Goal: Task Accomplishment & Management: Manage account settings

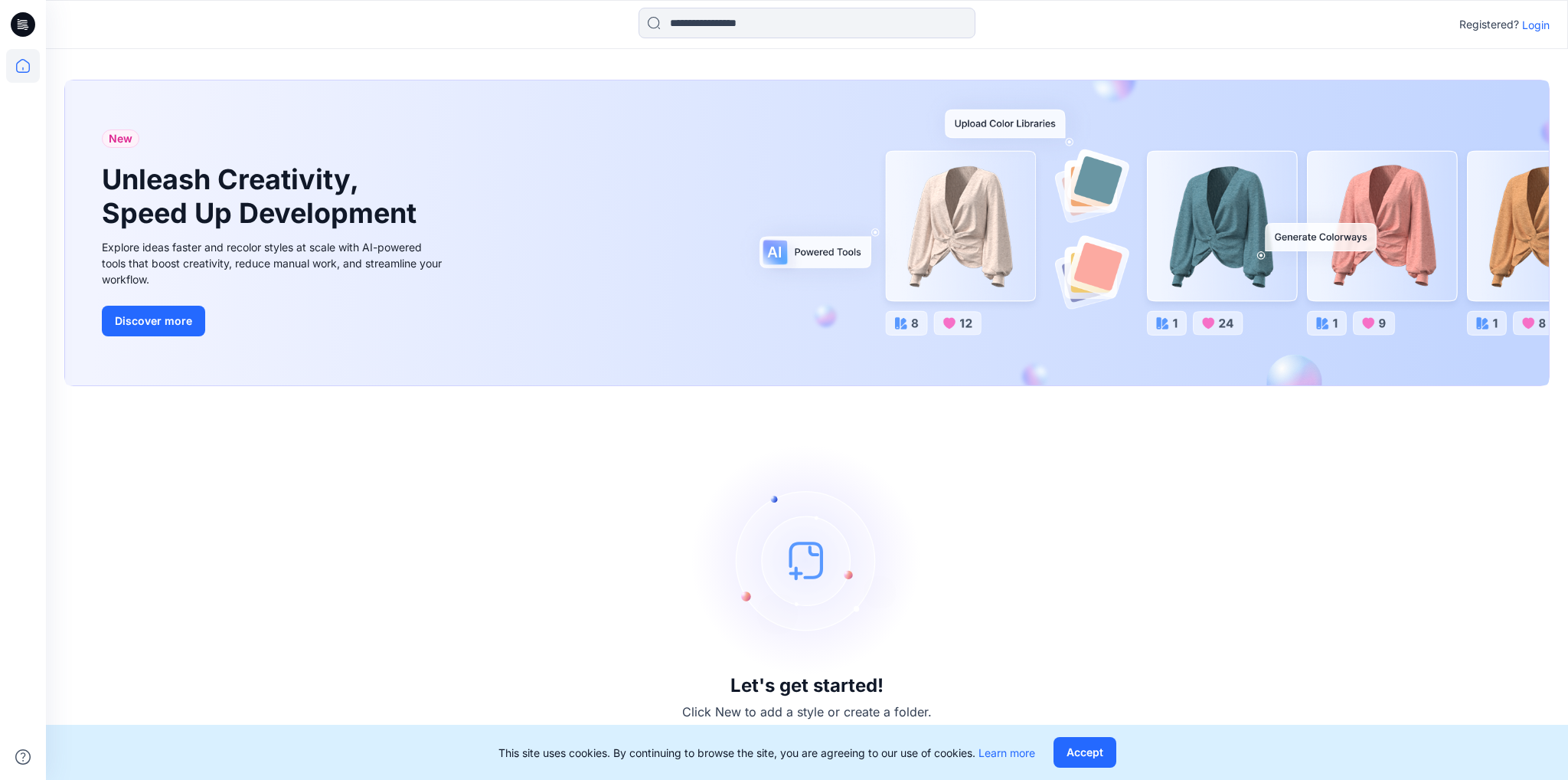
click at [1538, 23] on p "Login" at bounding box center [1535, 25] width 27 height 16
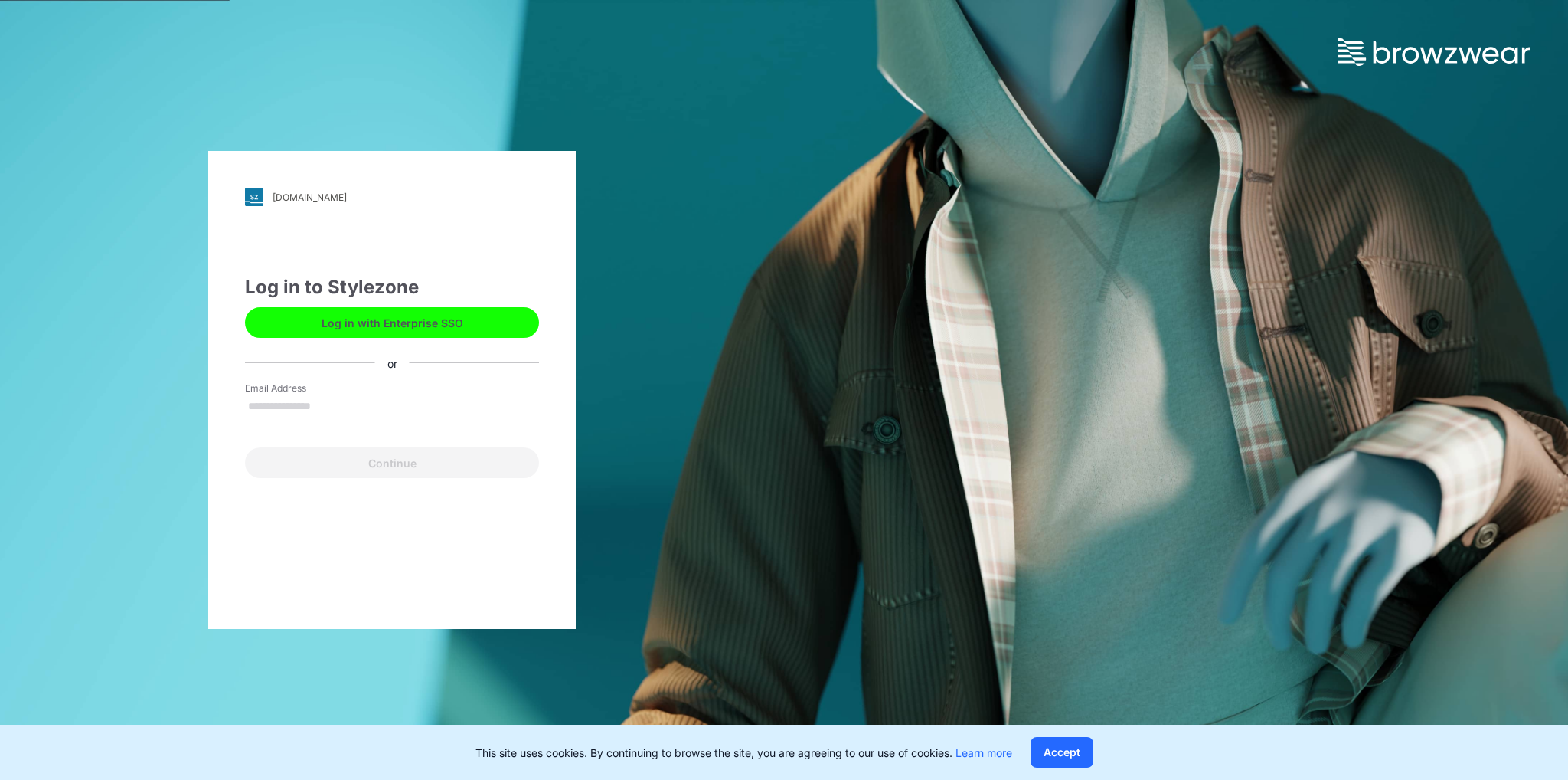
type input "**********"
click at [441, 462] on button "Continue" at bounding box center [392, 462] width 294 height 30
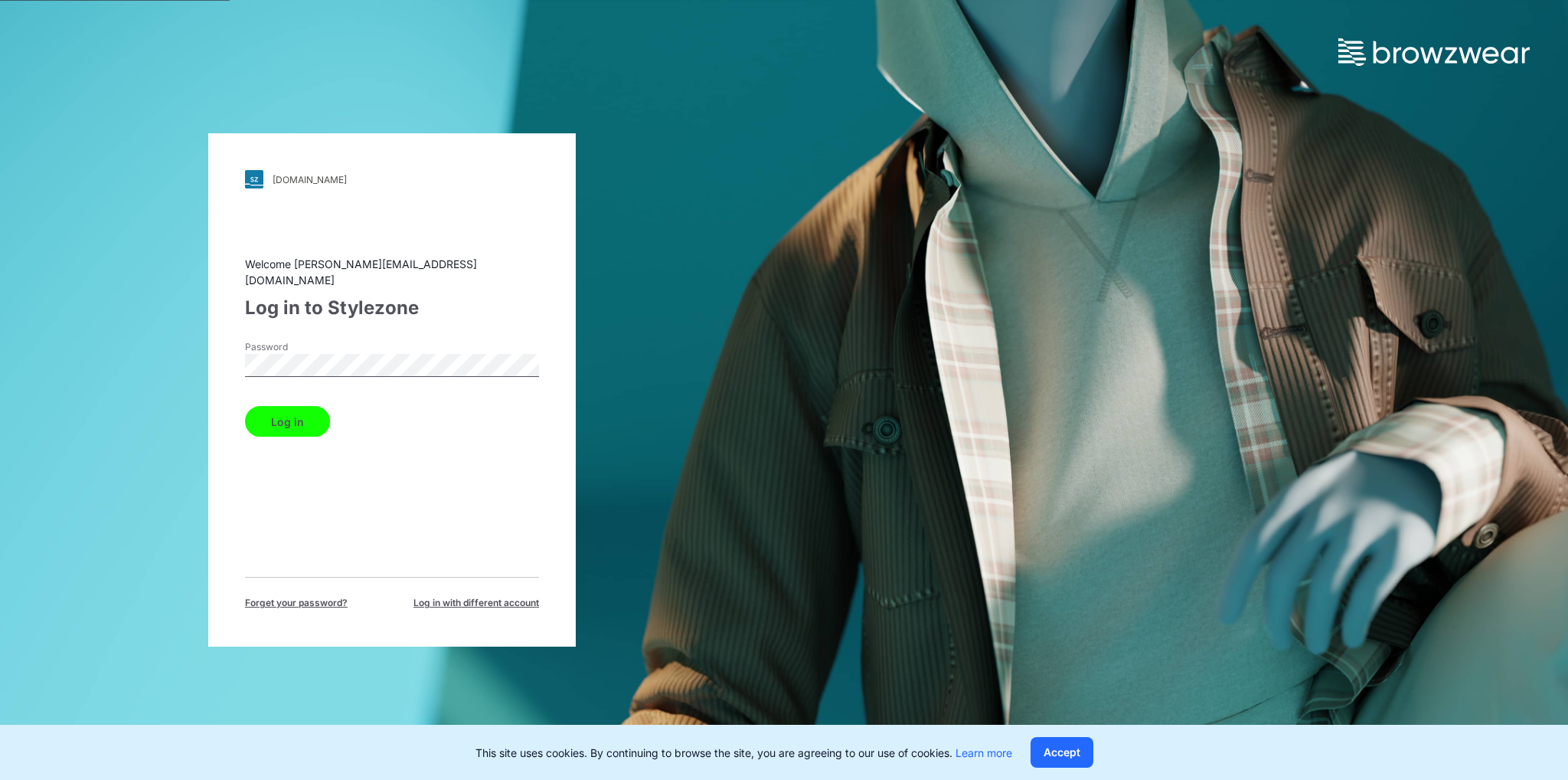
click at [296, 415] on button "Log in" at bounding box center [288, 421] width 85 height 30
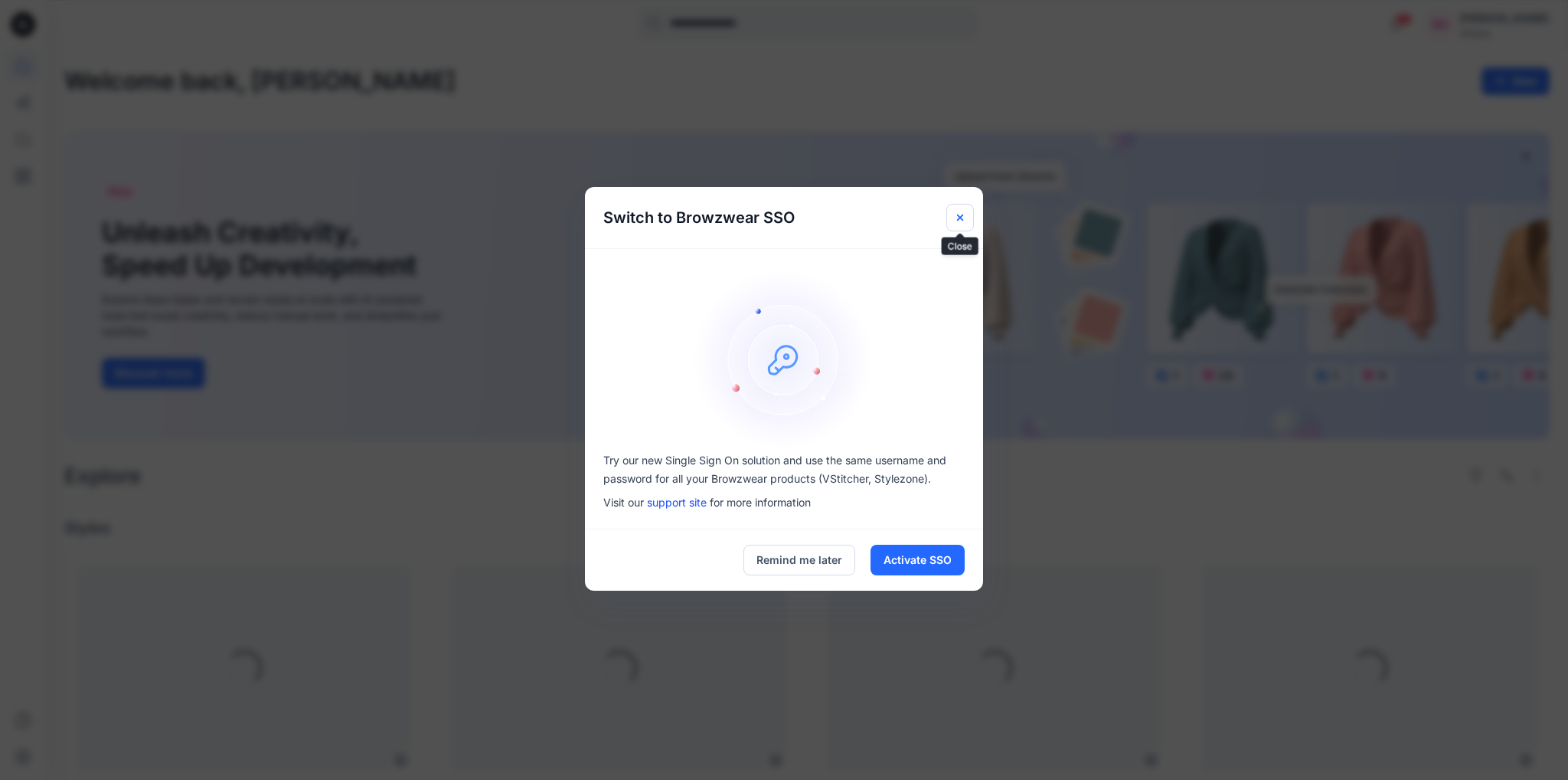
click at [967, 217] on button "Close" at bounding box center [960, 217] width 27 height 27
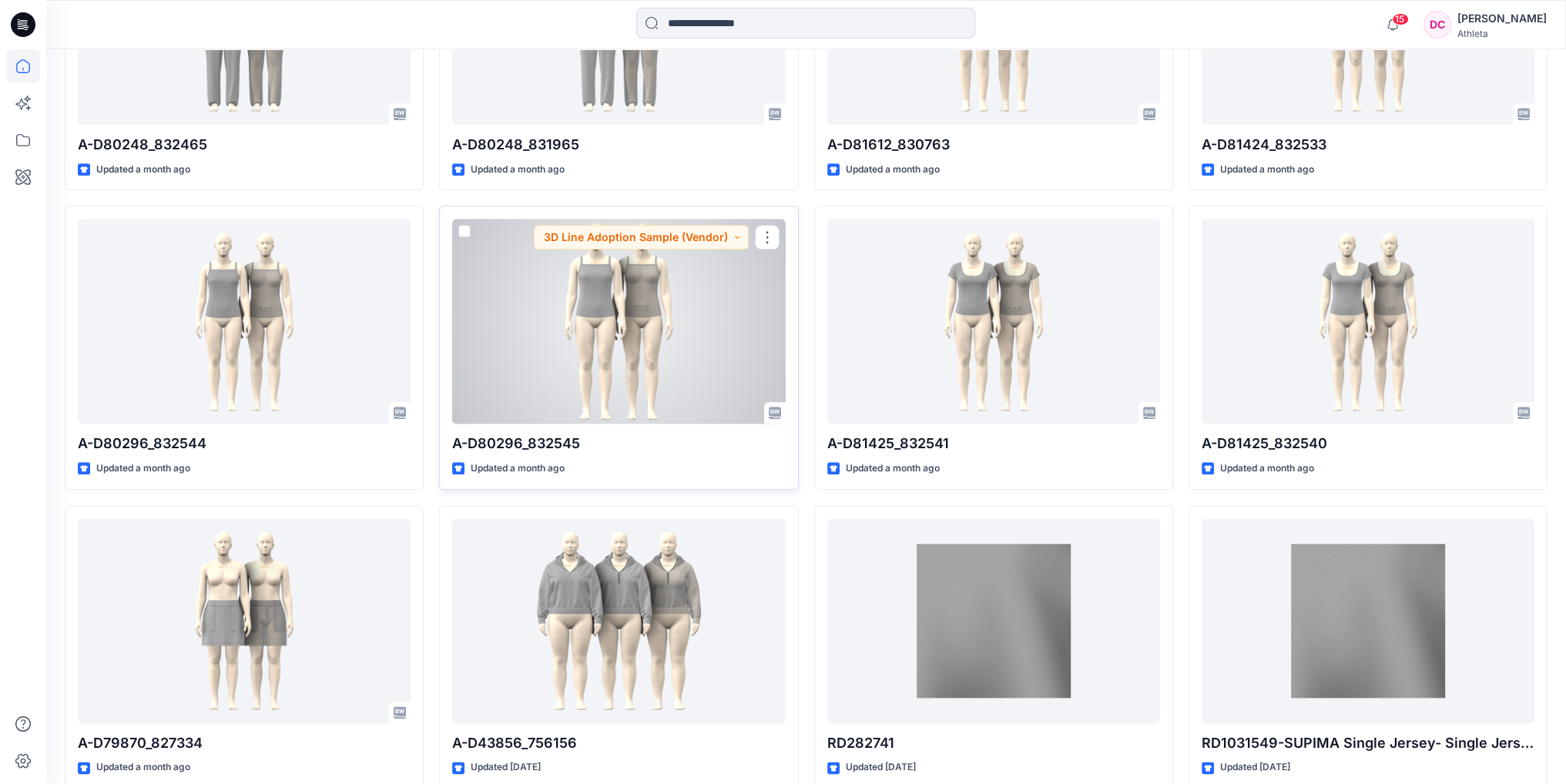
scroll to position [2362, 0]
